Goal: Task Accomplishment & Management: Manage account settings

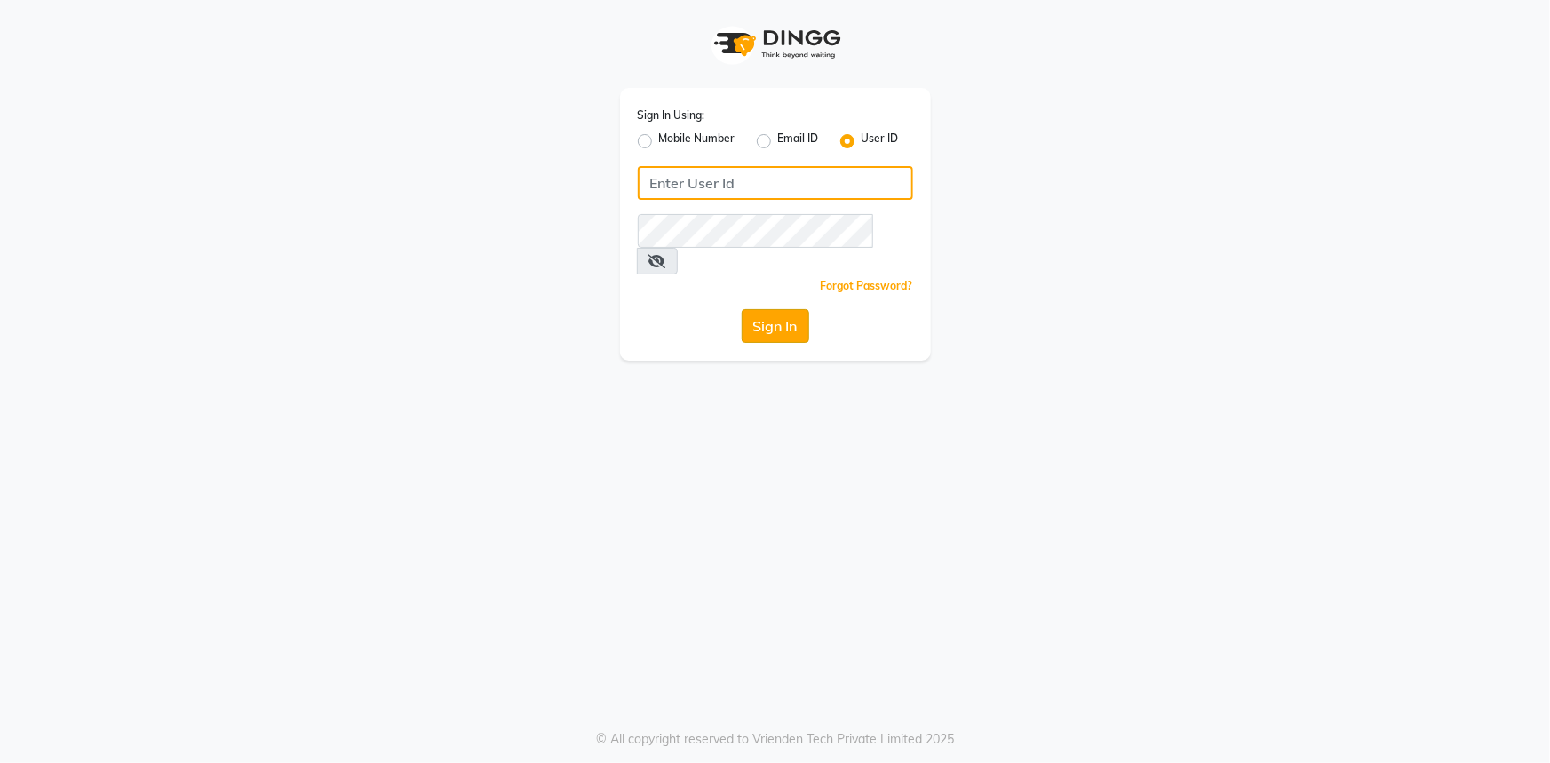
type input "lyorsalon"
click at [765, 309] on button "Sign In" at bounding box center [774, 326] width 67 height 34
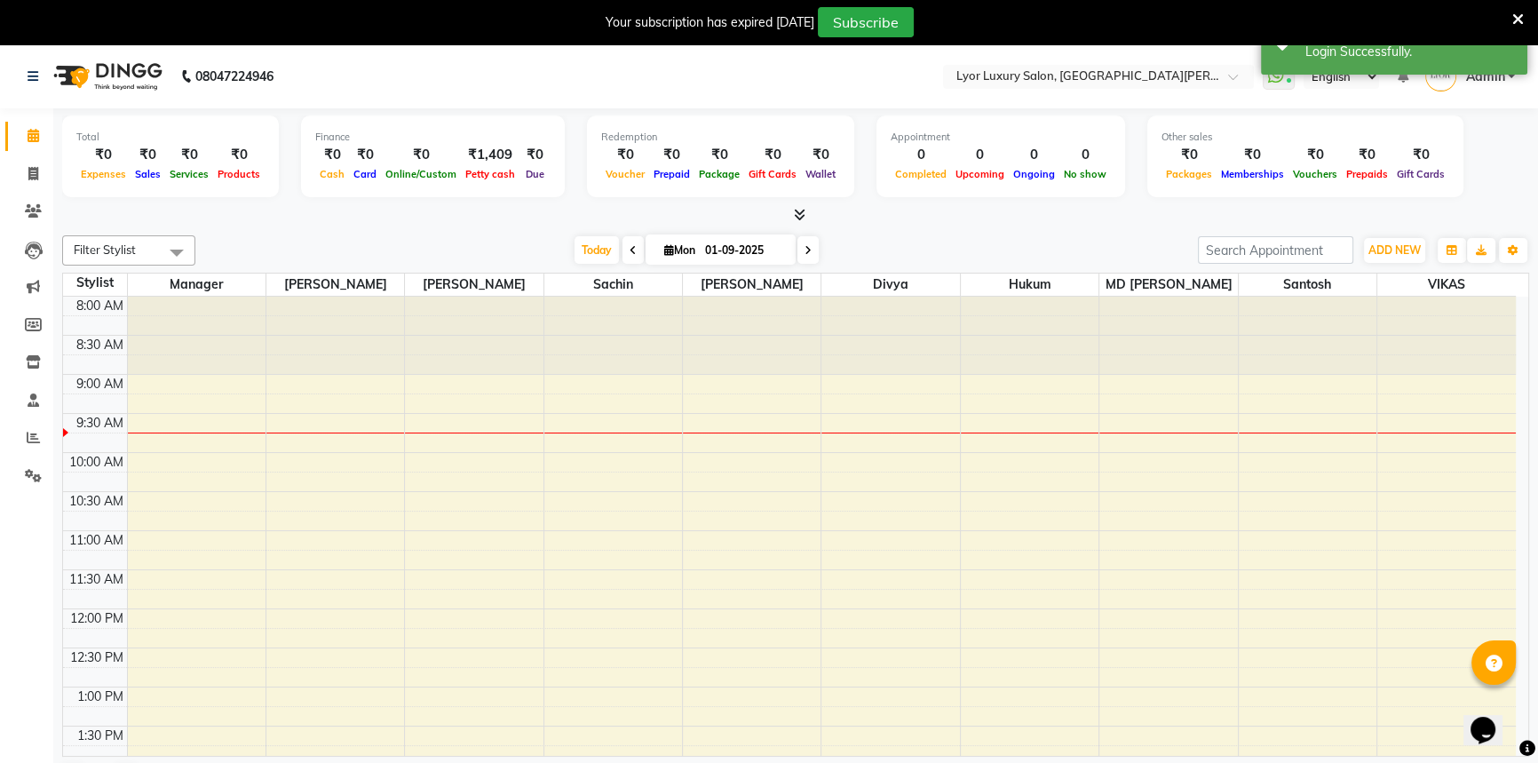
click at [1514, 22] on icon at bounding box center [1518, 20] width 12 height 16
